Goal: Task Accomplishment & Management: Use online tool/utility

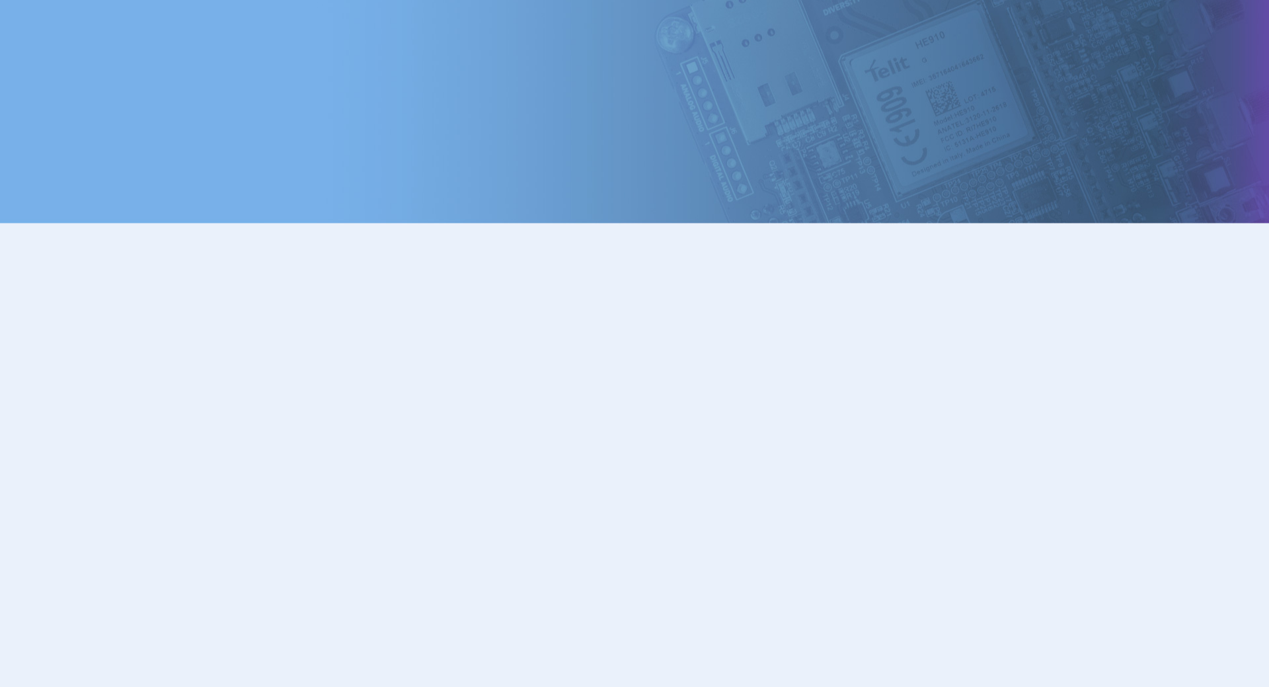
click at [926, 222] on body at bounding box center [634, 327] width 1269 height 655
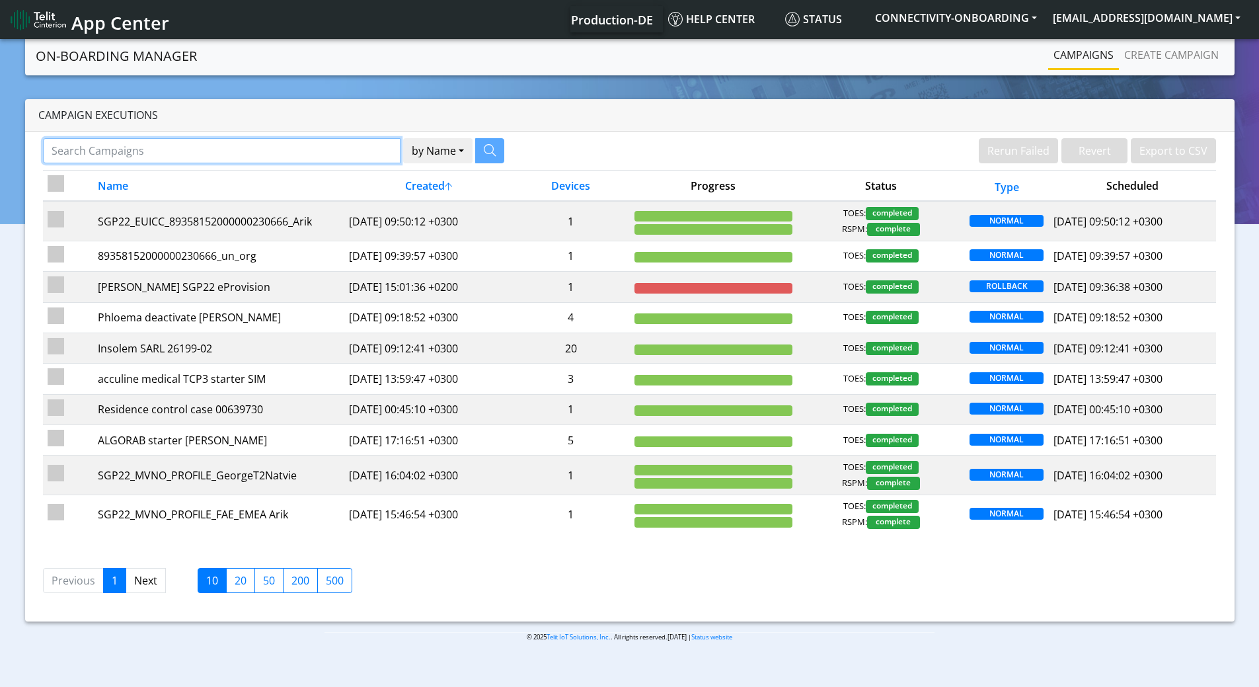
click at [161, 149] on input "Search Campaigns" at bounding box center [221, 150] width 357 height 25
paste input "89358152000000067118"
type input "89358152000000067118"
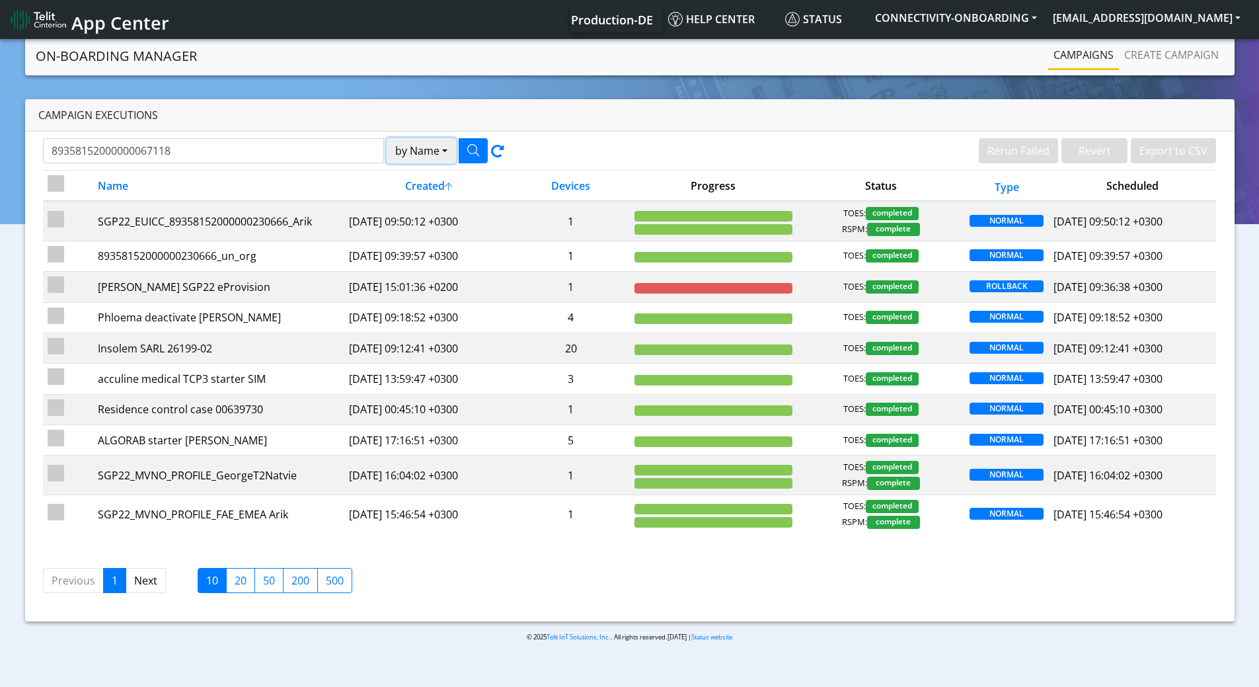
click at [412, 154] on button "by Name" at bounding box center [421, 150] width 69 height 25
click at [414, 198] on button "Device" at bounding box center [439, 202] width 104 height 21
click at [478, 152] on icon "button" at bounding box center [473, 150] width 12 height 12
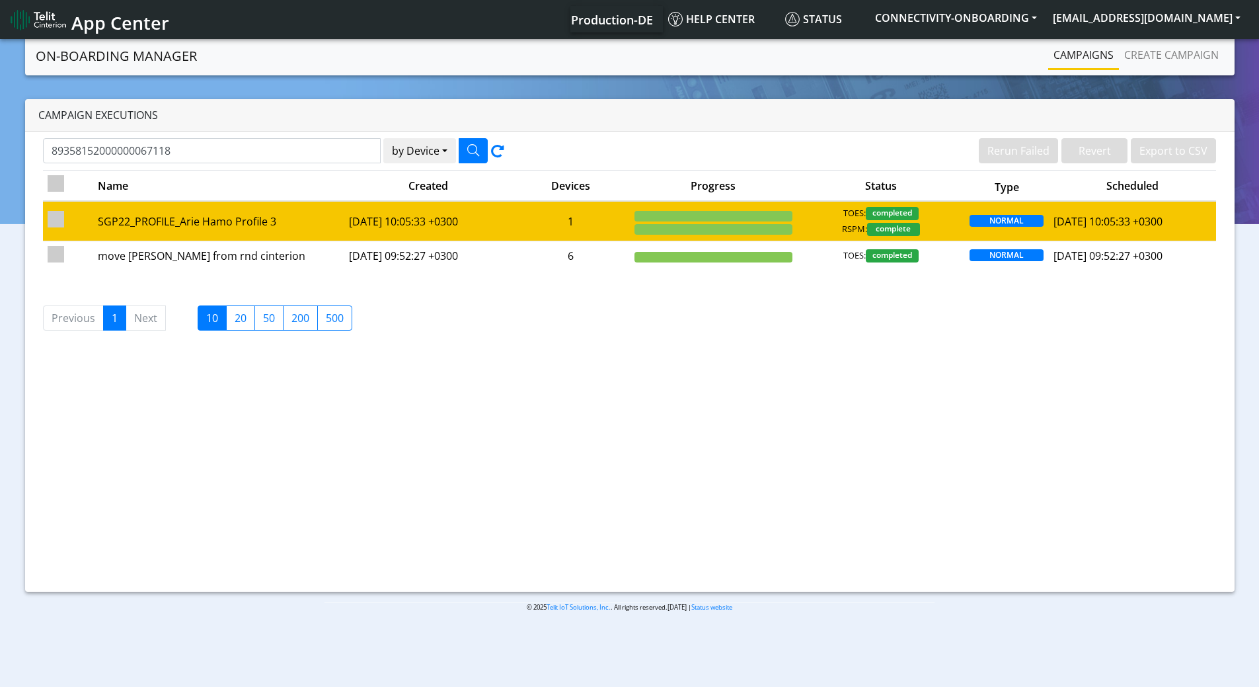
click at [965, 225] on td "NORMAL" at bounding box center [1007, 221] width 84 height 40
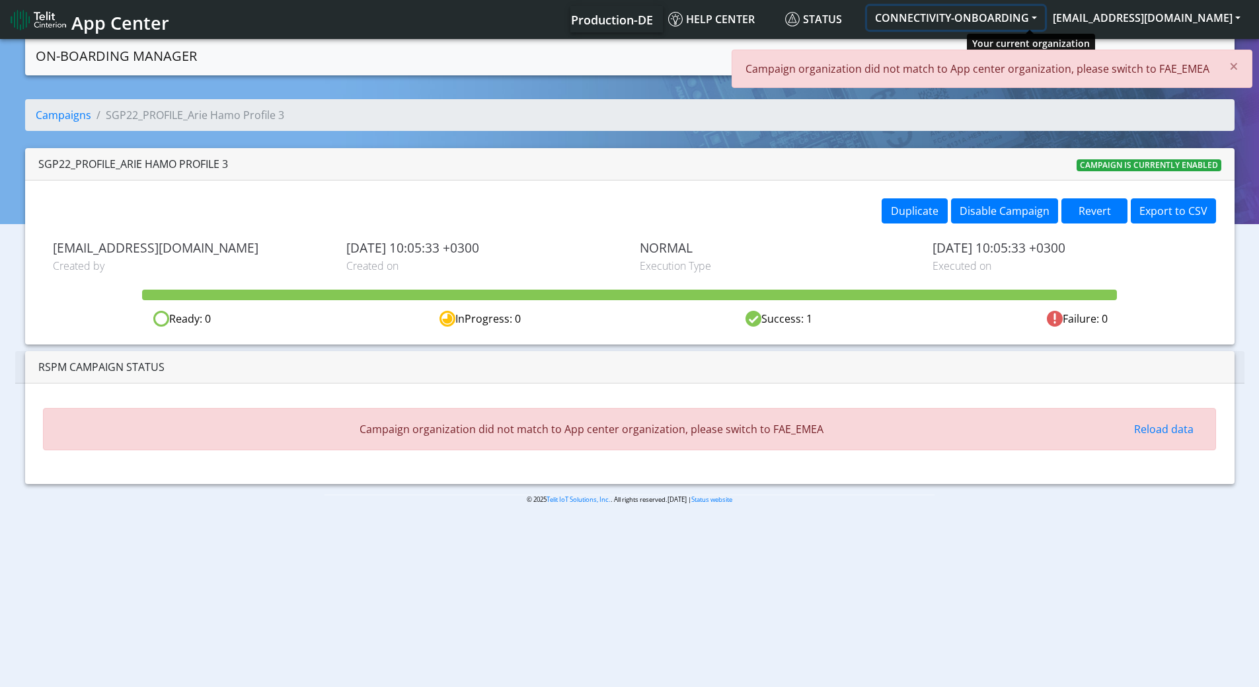
click at [1045, 18] on button "CONNECTIVITY-ONBOARDING" at bounding box center [956, 18] width 178 height 24
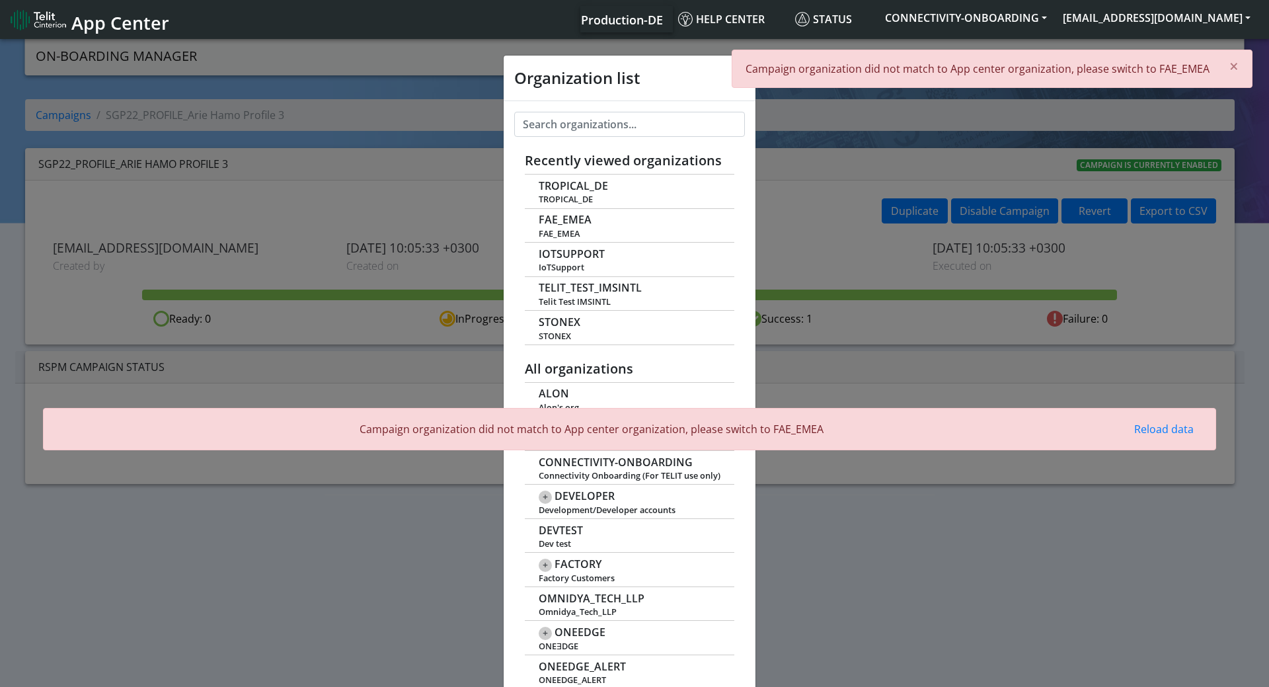
scroll to position [5, 0]
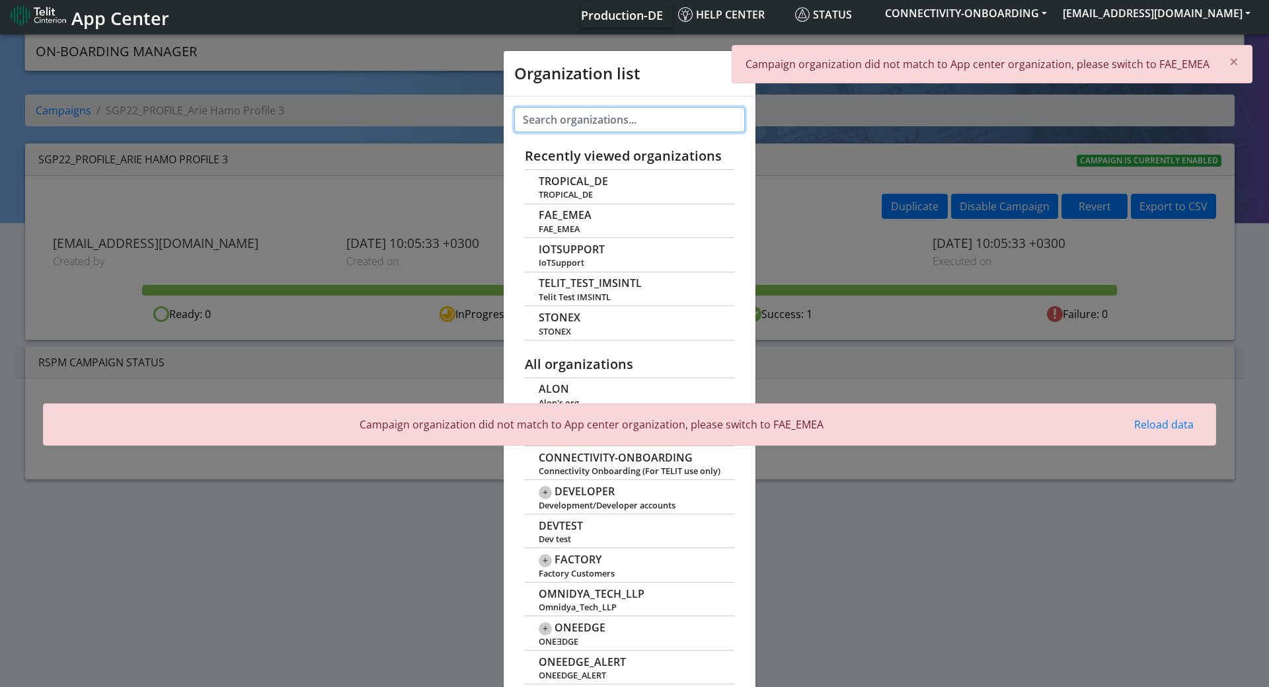
click at [580, 122] on input "text" at bounding box center [629, 119] width 231 height 25
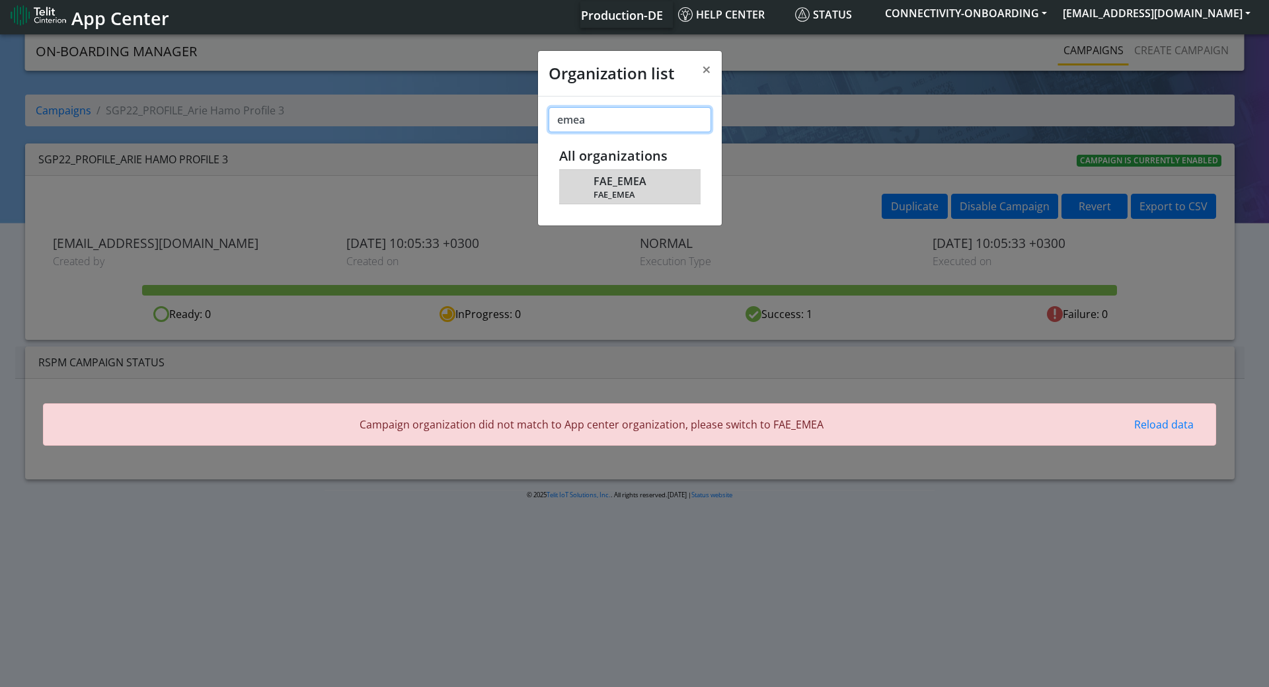
type input "emea"
click at [605, 193] on span "FAE_EMEA" at bounding box center [639, 195] width 93 height 10
click at [627, 186] on span "FAE_EMEA" at bounding box center [619, 181] width 53 height 13
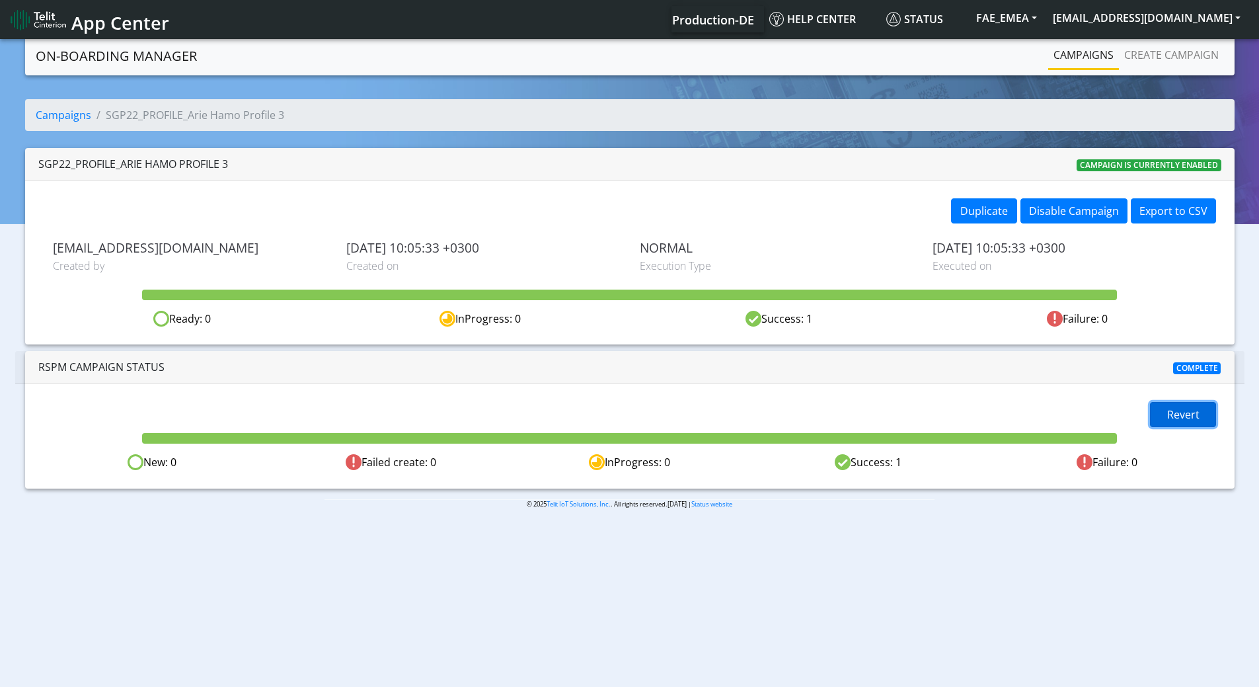
click at [1191, 414] on span "Revert" at bounding box center [1183, 414] width 32 height 15
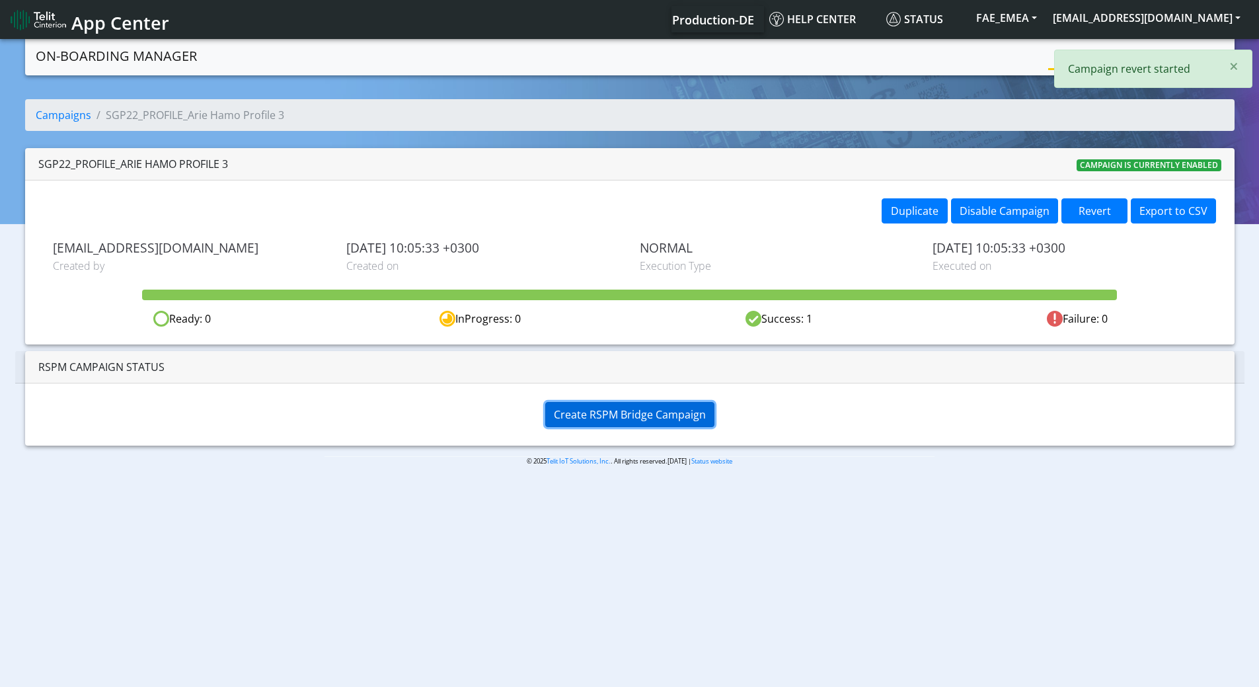
click at [602, 417] on span "Create RSPM Bridge Campaign" at bounding box center [630, 414] width 152 height 15
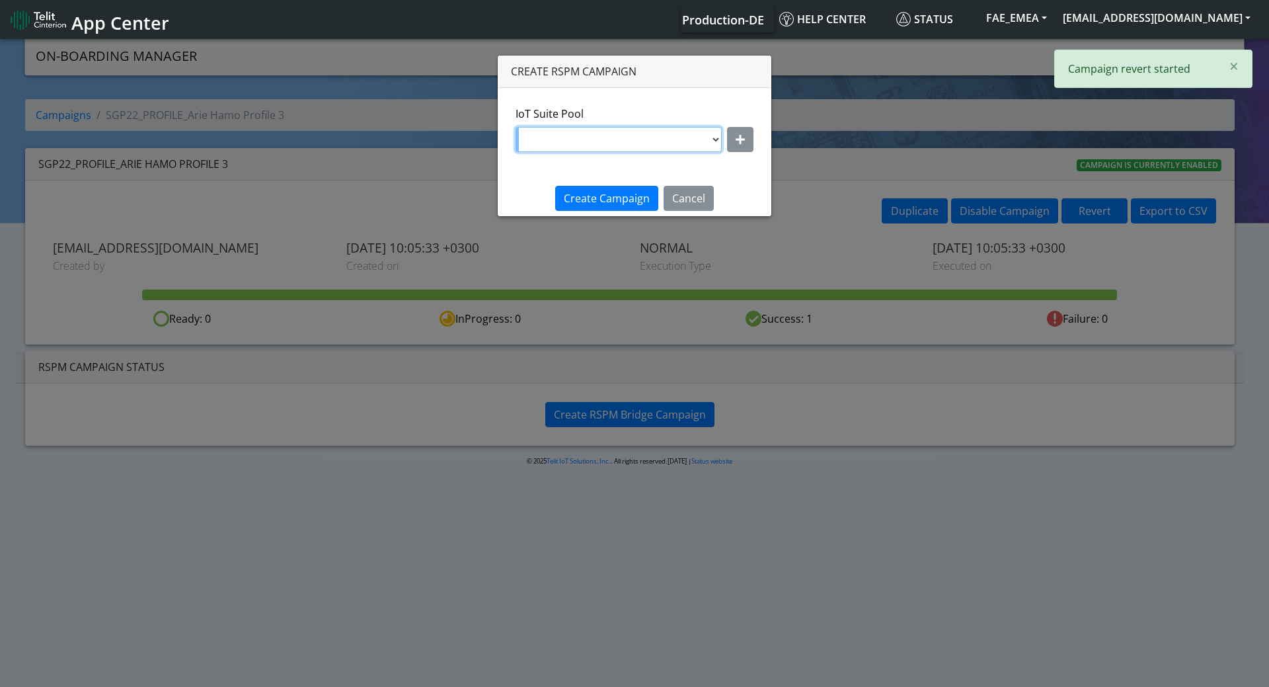
click at [716, 139] on select "DNLD-nxt23.net-DEMO_JeromeM DNLD-nxt23.net-DEMO_StefanoR DNLD-nxt23.net-DEMO_Mo…" at bounding box center [618, 139] width 206 height 25
select select "884c69e1-757b-4562-a1ec-b1907f0cb888"
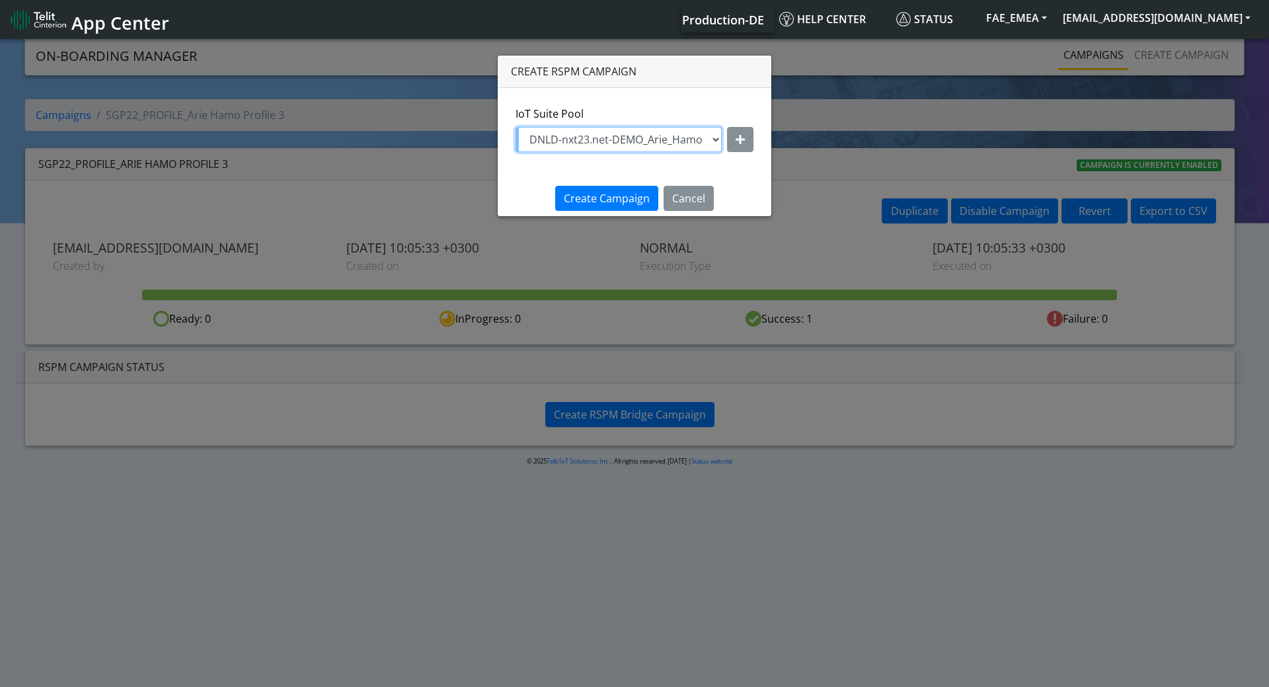
click at [517, 127] on select "DNLD-nxt23.net-DEMO_JeromeM DNLD-nxt23.net-DEMO_StefanoR DNLD-nxt23.net-DEMO_Mo…" at bounding box center [618, 139] width 206 height 25
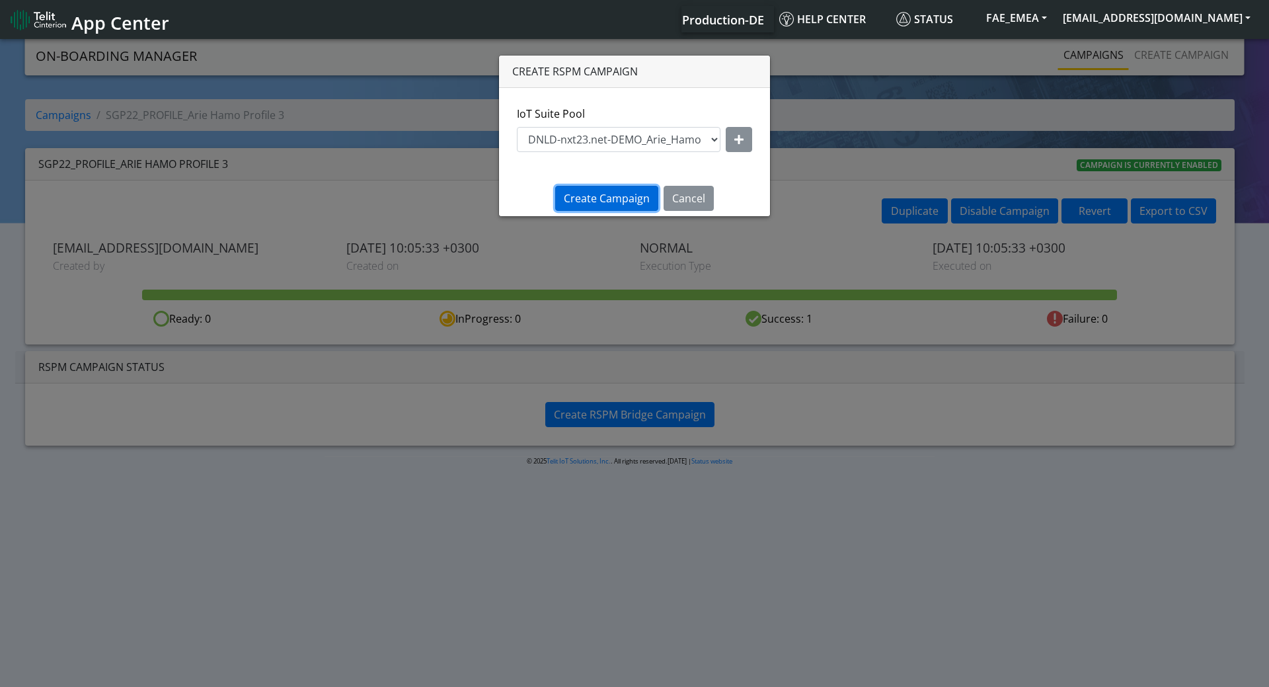
click at [611, 195] on span "Create Campaign" at bounding box center [607, 198] width 86 height 15
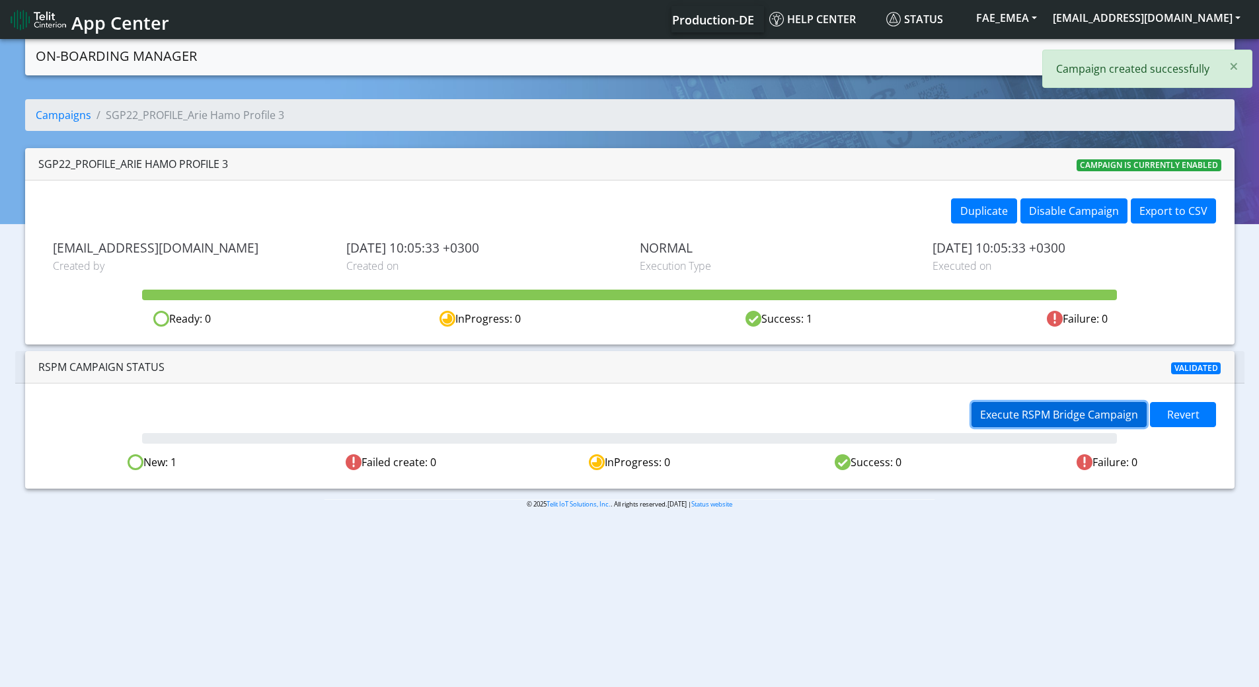
click at [1091, 417] on span "Execute RSPM Bridge Campaign" at bounding box center [1059, 414] width 158 height 15
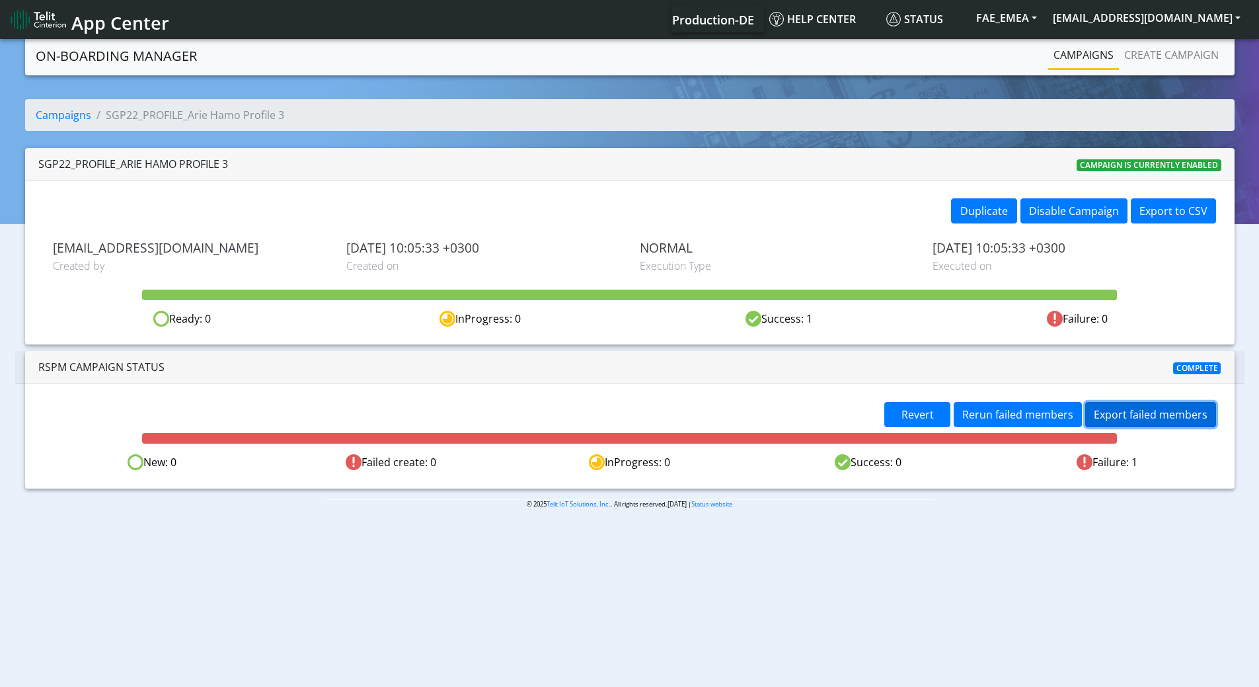
click at [1139, 416] on button "Export failed members" at bounding box center [1150, 414] width 131 height 25
click at [1008, 414] on span "Rerun failed members" at bounding box center [1017, 414] width 111 height 15
click at [1134, 416] on button "Export failed members" at bounding box center [1150, 414] width 131 height 25
click at [916, 415] on span "Revert" at bounding box center [917, 414] width 32 height 15
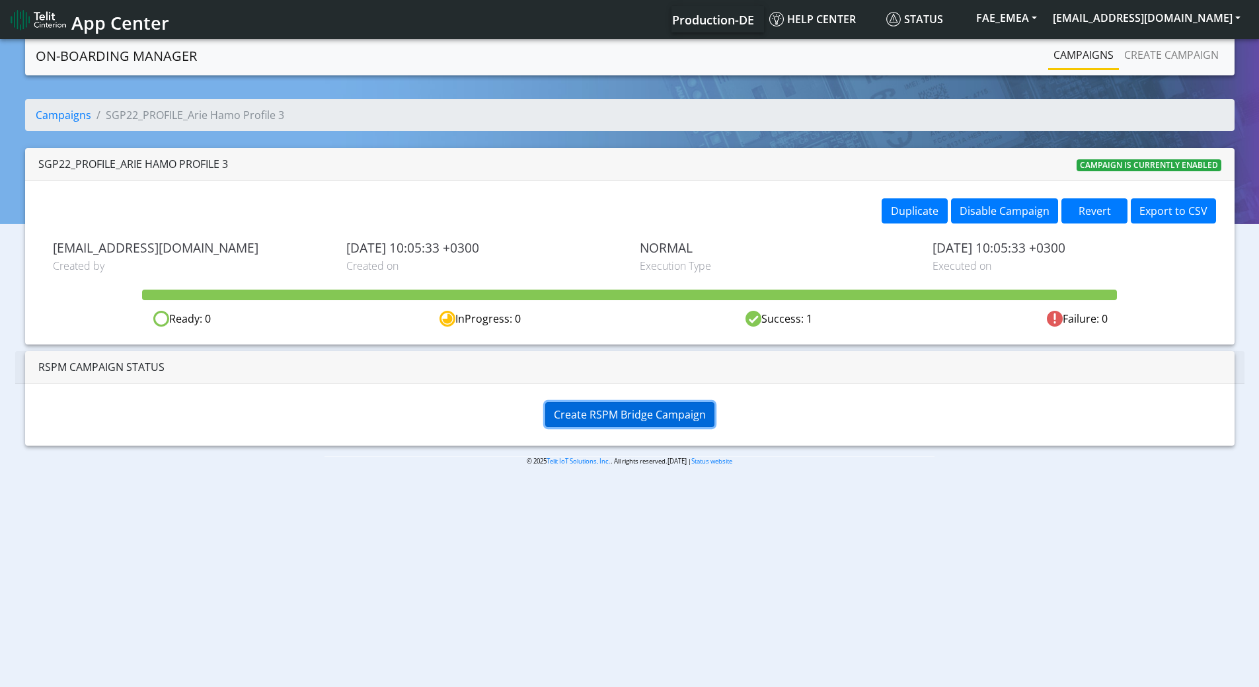
click at [650, 410] on span "Create RSPM Bridge Campaign" at bounding box center [630, 414] width 152 height 15
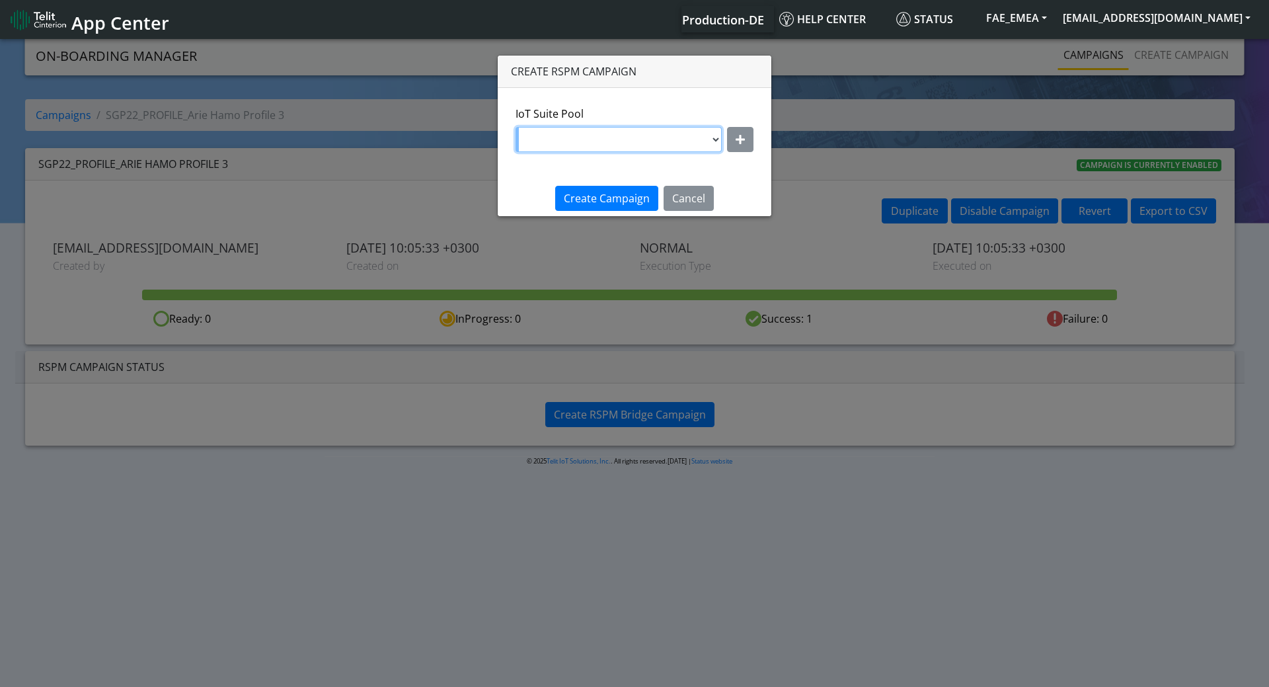
click at [718, 140] on select "DNLD-nxt23.net-DEMO_JeromeM DNLD-nxt23.net-DEMO_StefanoR DNLD-nxt23.net-DEMO_Mo…" at bounding box center [618, 139] width 206 height 25
select select "884c69e1-757b-4562-a1ec-b1907f0cb888"
click at [517, 127] on select "DNLD-nxt23.net-DEMO_JeromeM DNLD-nxt23.net-DEMO_StefanoR DNLD-nxt23.net-DEMO_Mo…" at bounding box center [618, 139] width 206 height 25
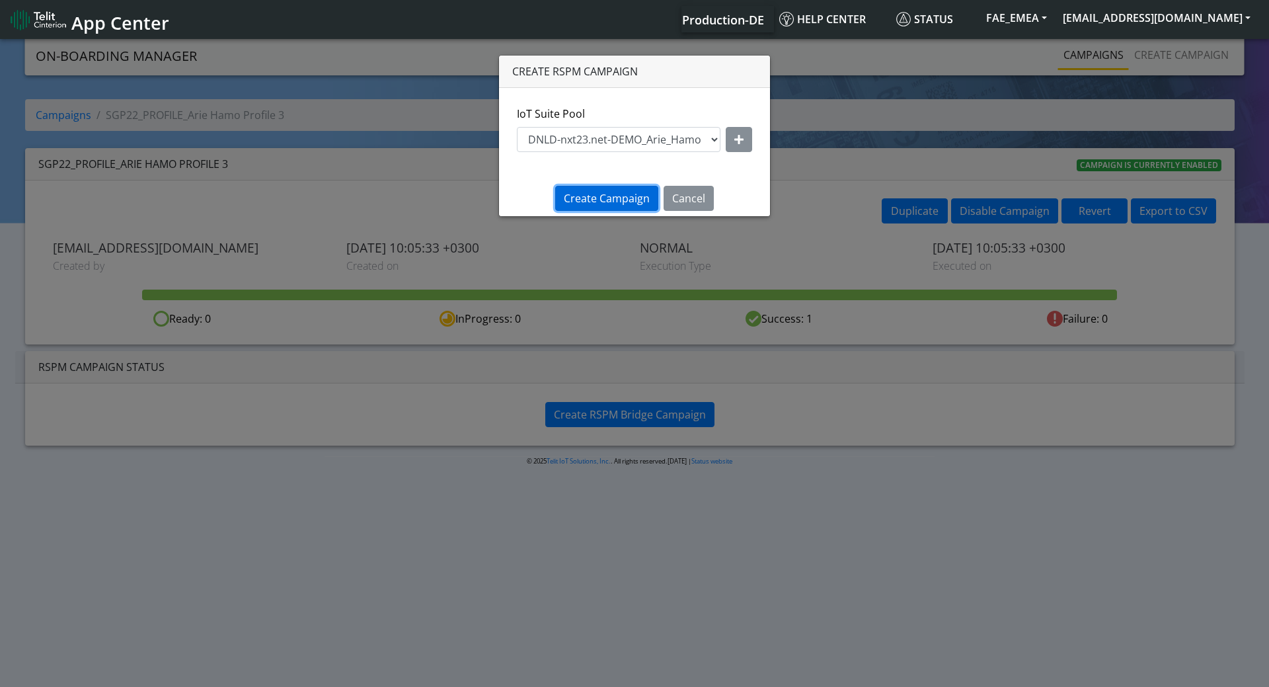
click at [626, 195] on span "Create Campaign" at bounding box center [607, 198] width 86 height 15
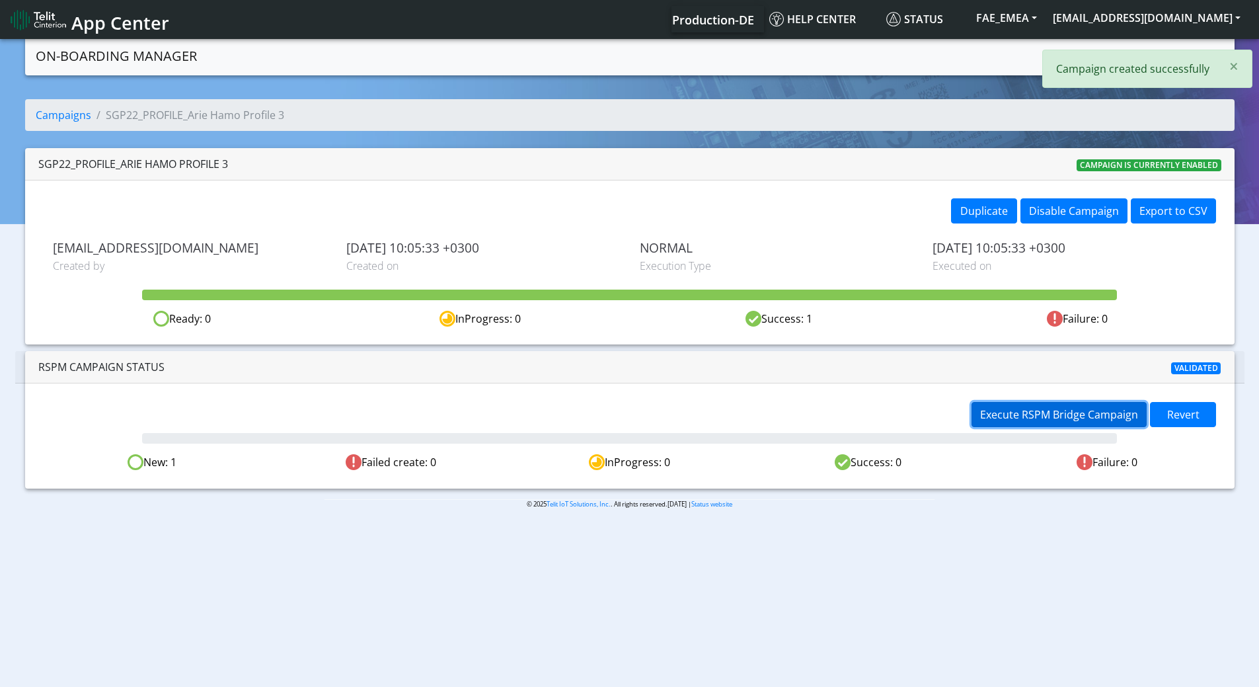
click at [1096, 416] on span "Execute RSPM Bridge Campaign" at bounding box center [1059, 414] width 158 height 15
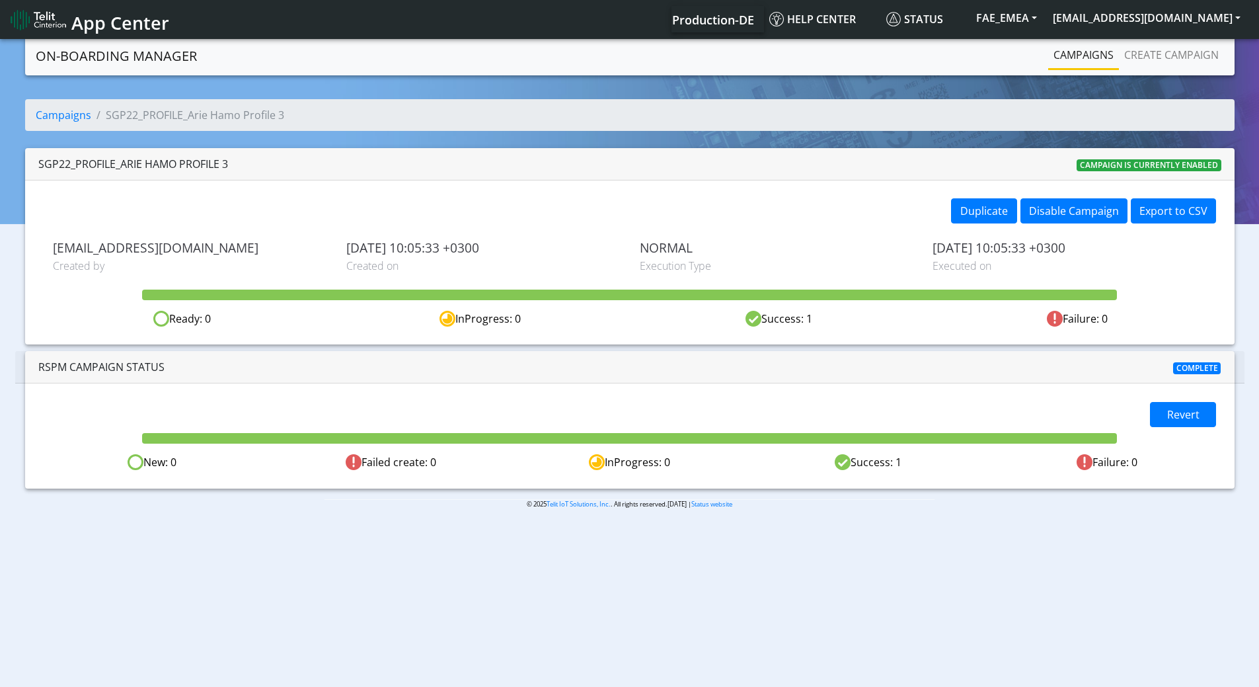
click at [940, 355] on div "RSPM Campaign Status Complete" at bounding box center [629, 367] width 1229 height 32
